Goal: Task Accomplishment & Management: Manage account settings

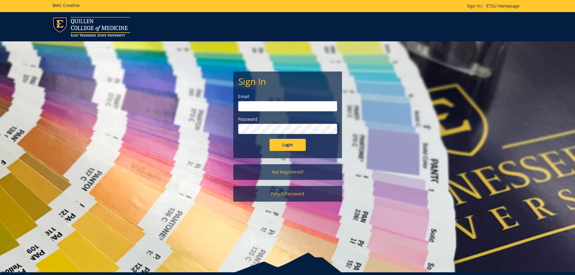
type input "taylormr1@etsu.edu"
click at [289, 142] on input "Login" at bounding box center [287, 145] width 36 height 12
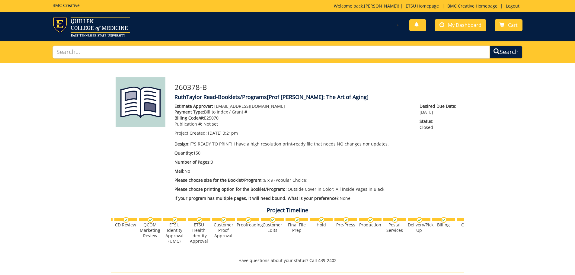
scroll to position [0, 237]
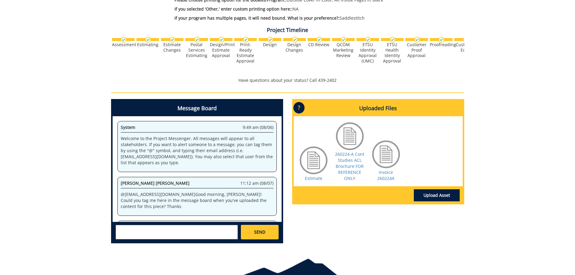
scroll to position [961, 0]
